Goal: Find specific page/section: Find specific page/section

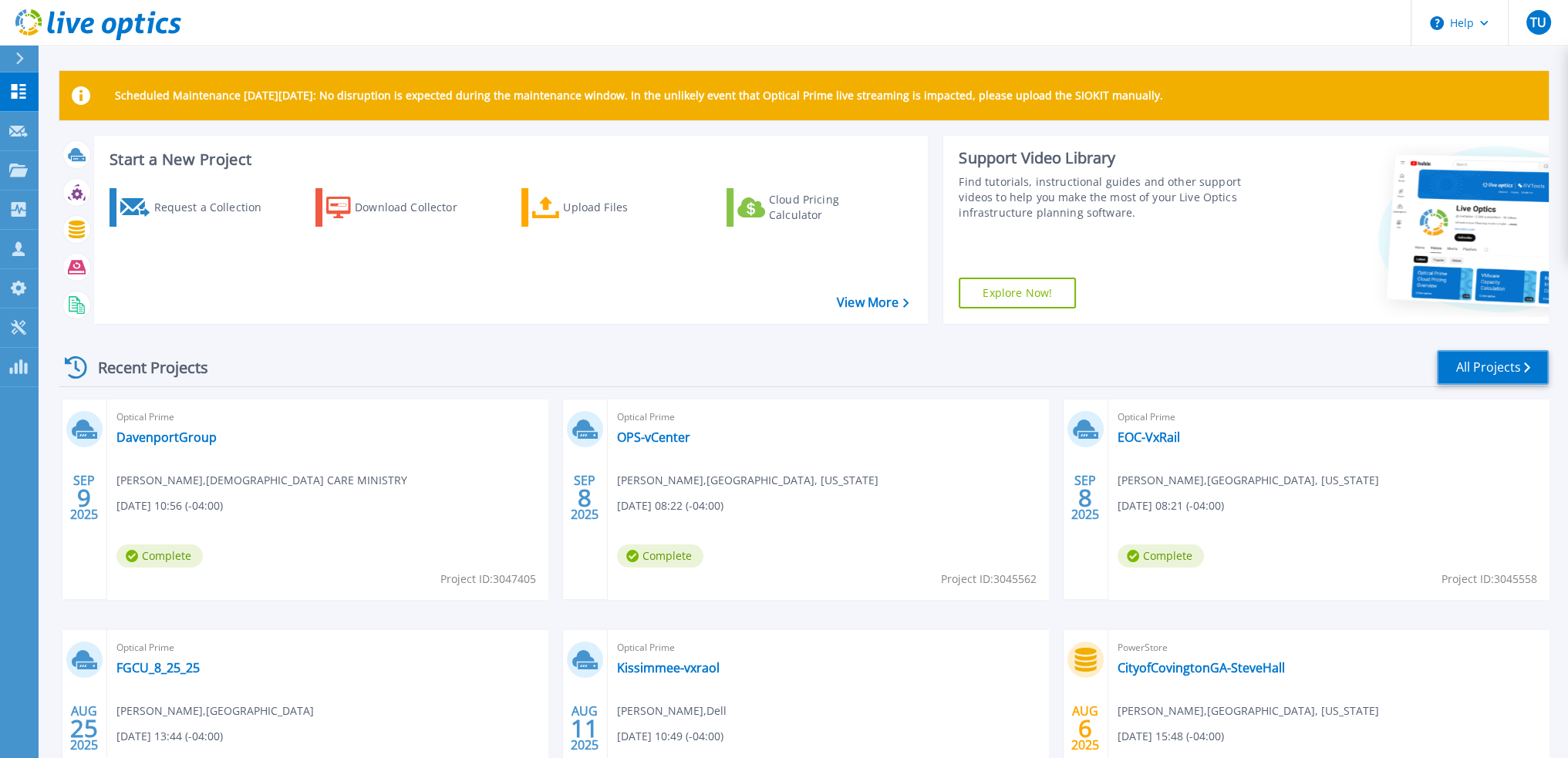
click at [1458, 365] on link "All Projects" at bounding box center [1492, 368] width 111 height 34
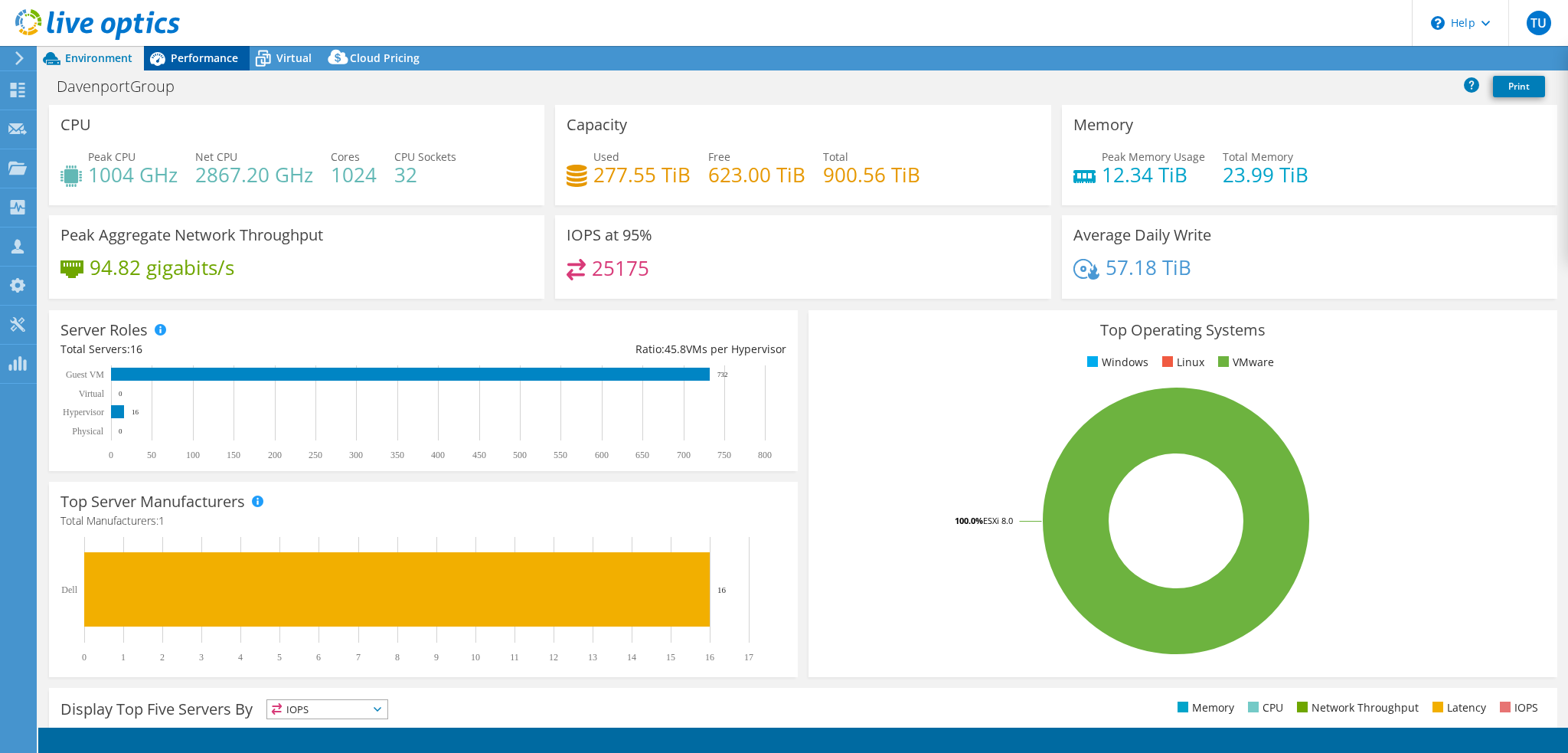
click at [224, 59] on span "Performance" at bounding box center [204, 58] width 67 height 14
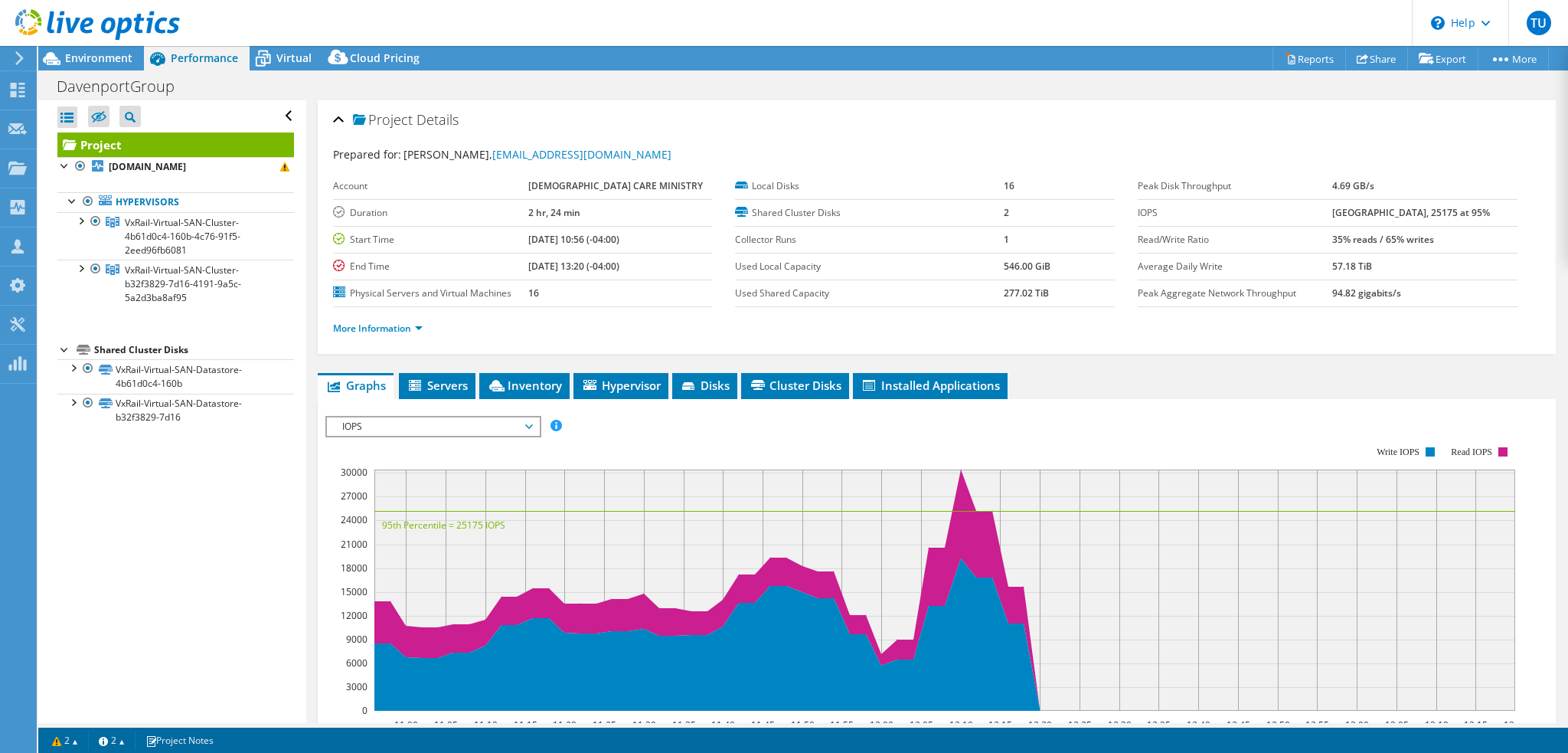
drag, startPoint x: 192, startPoint y: 575, endPoint x: 199, endPoint y: 513, distance: 62.4
click at [192, 575] on div "Open All Close All Hide Excluded Nodes Project Tree Filter" at bounding box center [172, 412] width 267 height 623
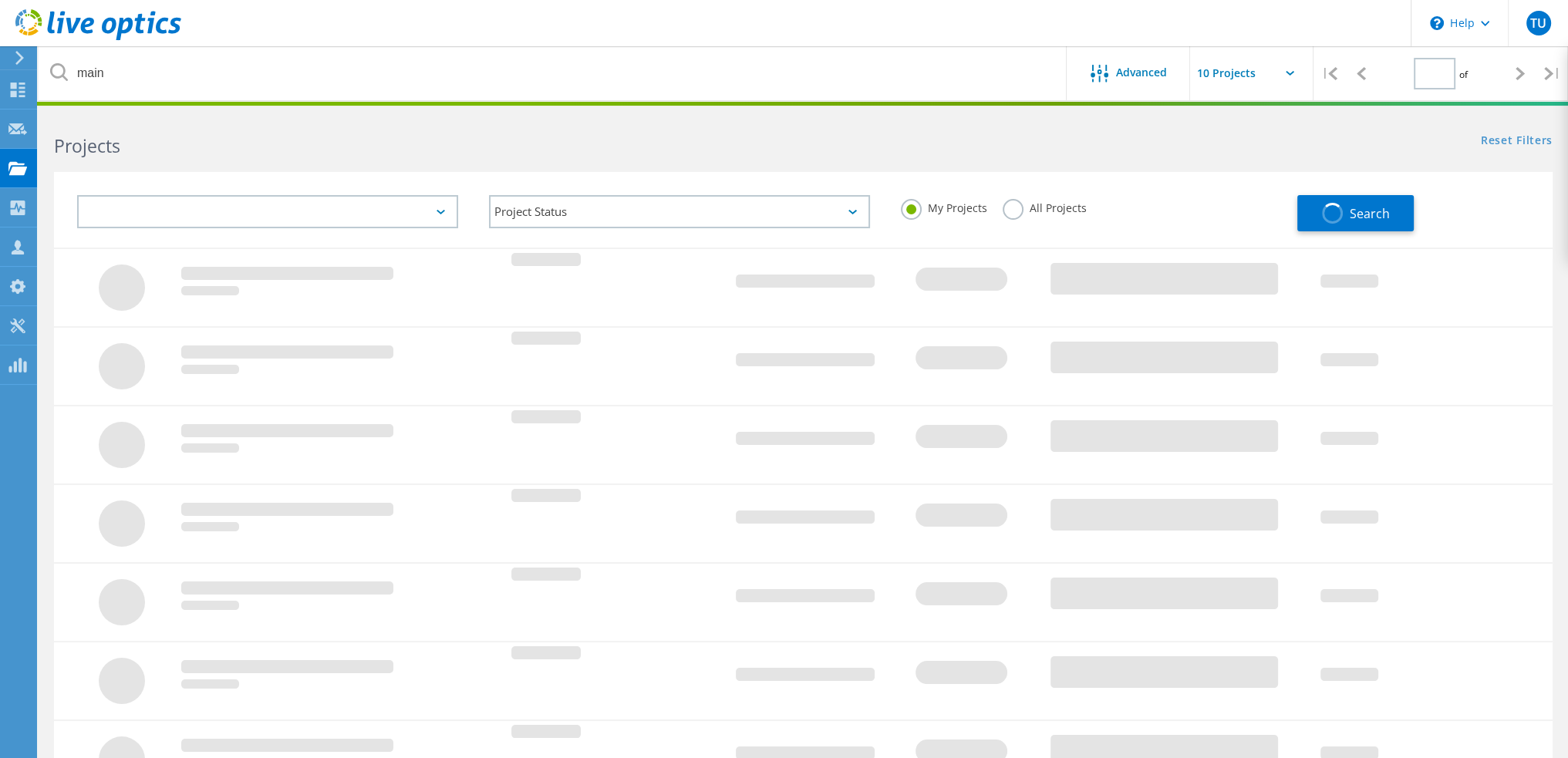
type input "1"
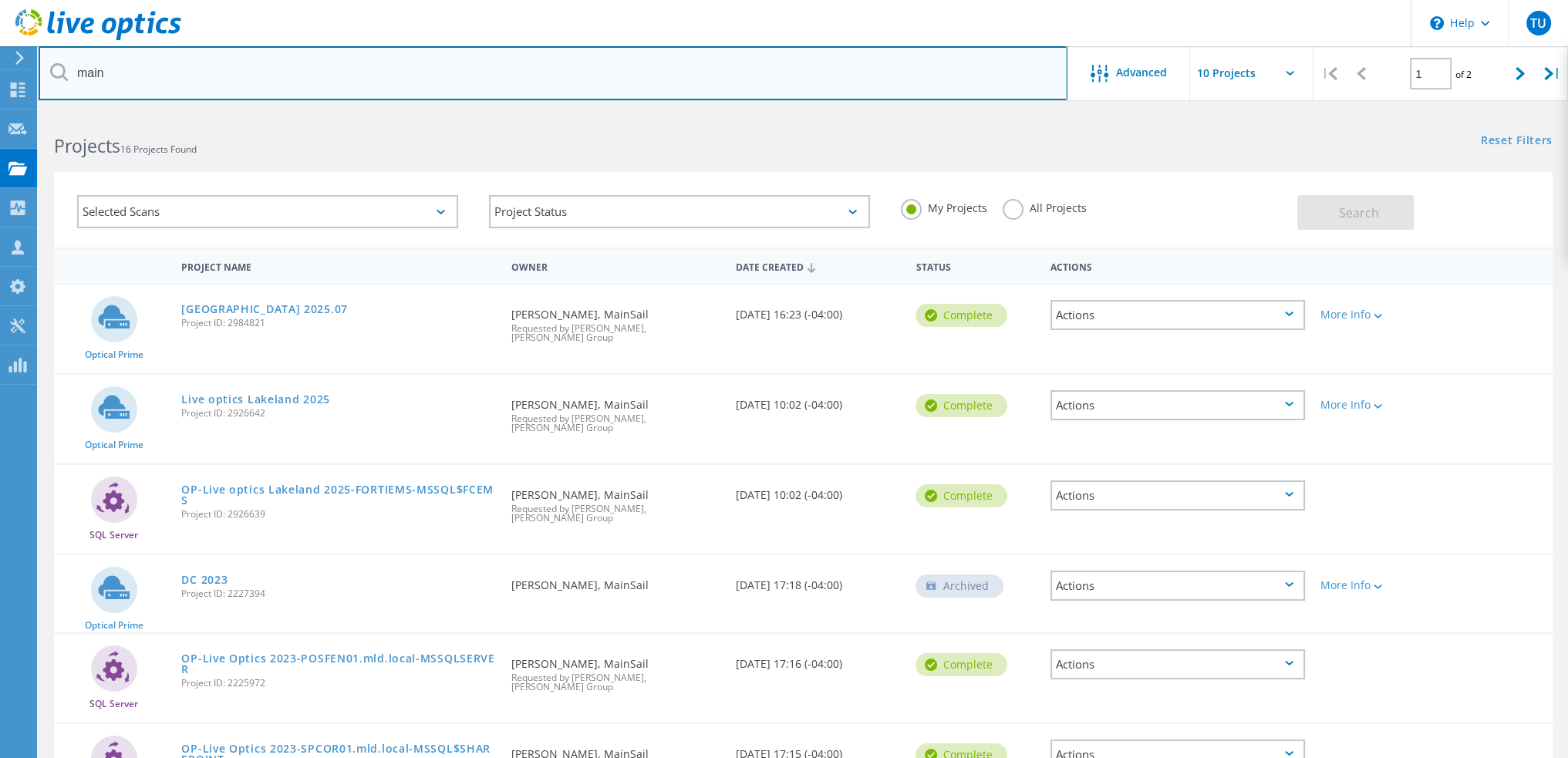
click at [97, 72] on input "main" at bounding box center [553, 73] width 1029 height 54
type input "ccm"
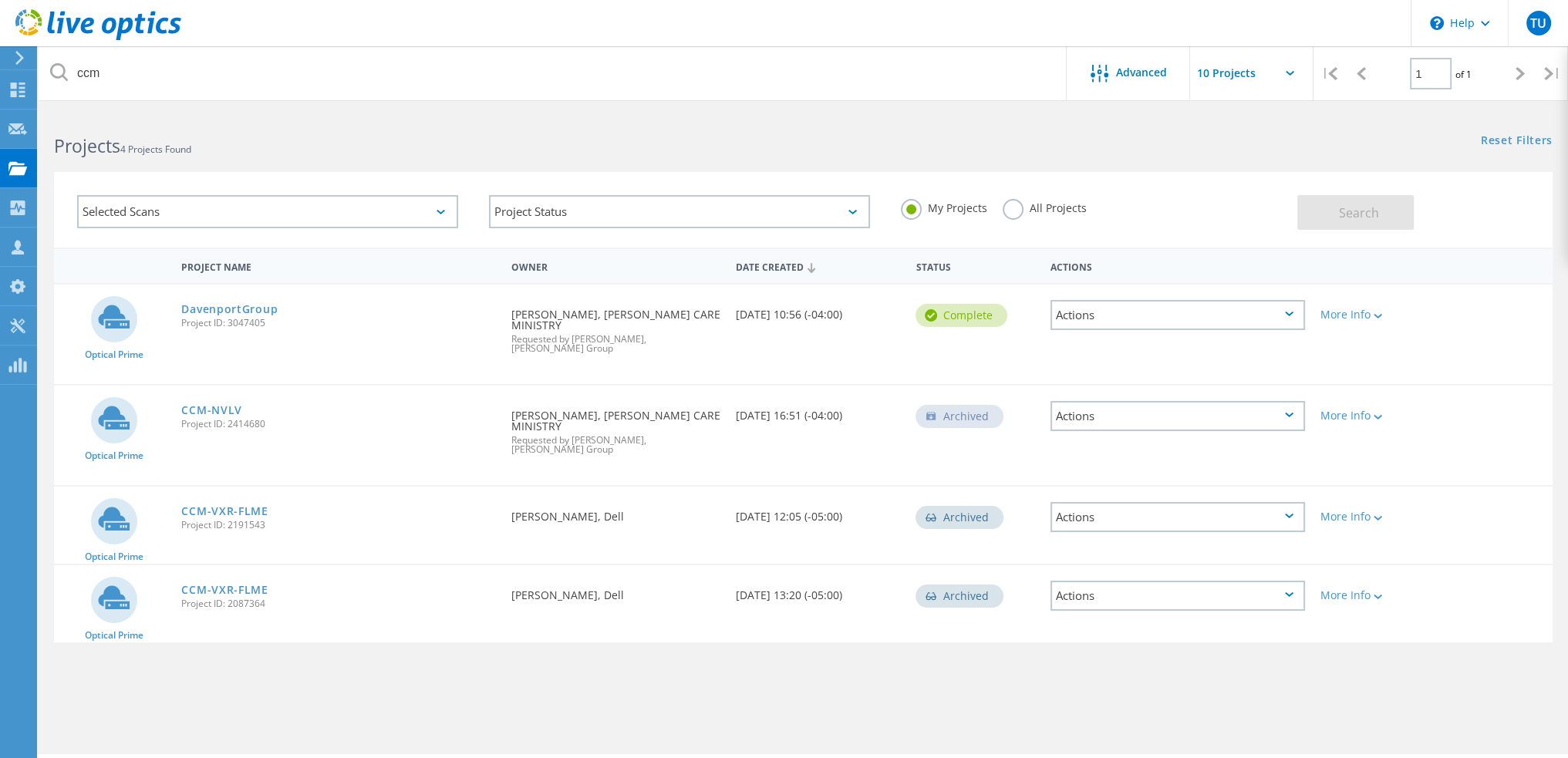
drag, startPoint x: 1015, startPoint y: 210, endPoint x: 1064, endPoint y: 207, distance: 49.1
click at [1015, 210] on label "All Projects" at bounding box center [1044, 206] width 84 height 14
click at [0, 0] on input "All Projects" at bounding box center [0, 0] width 0 height 0
click at [1312, 216] on button "Search" at bounding box center [1355, 212] width 117 height 34
